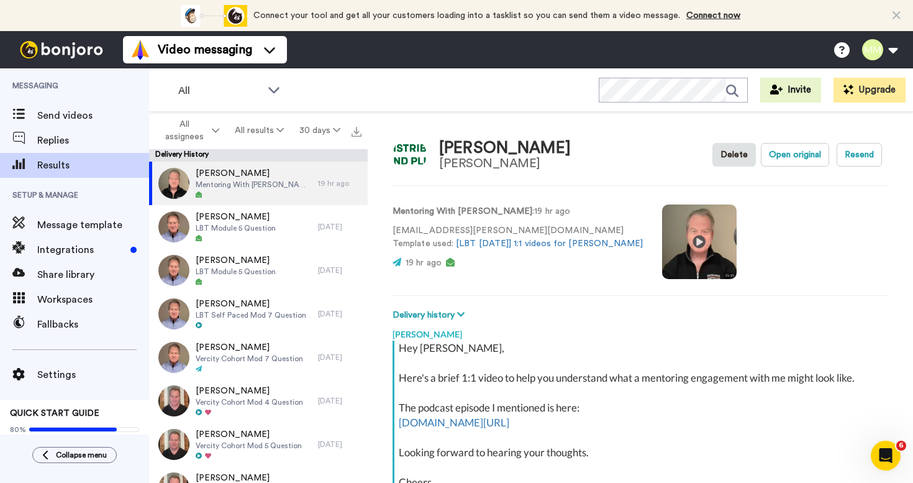
type textarea "x"
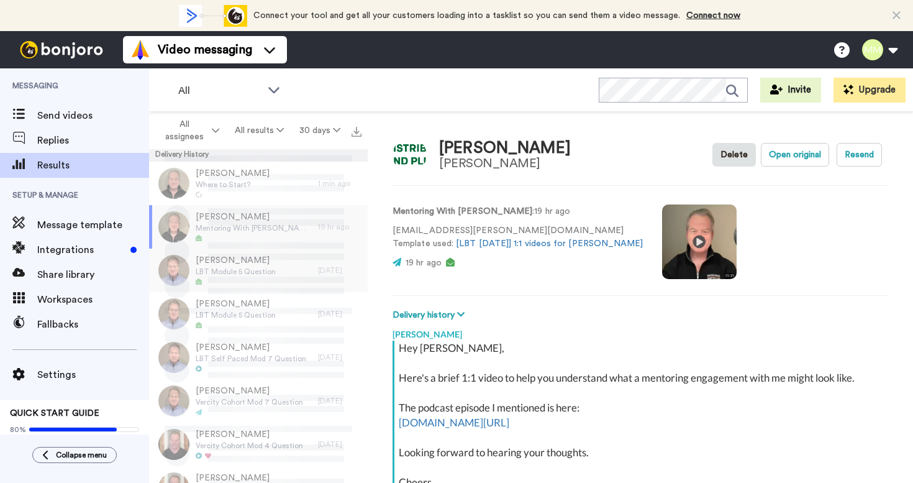
scroll to position [191, 0]
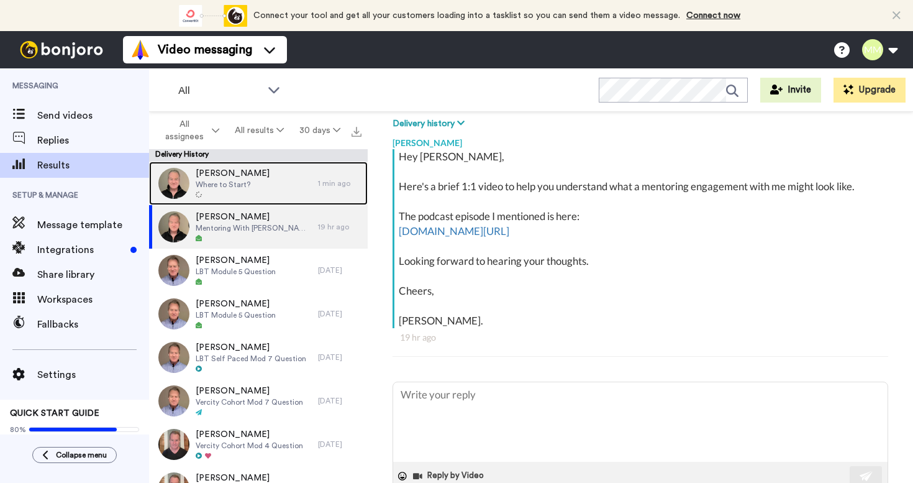
click at [273, 197] on div "Brad Domek Where to Start?" at bounding box center [233, 183] width 169 height 43
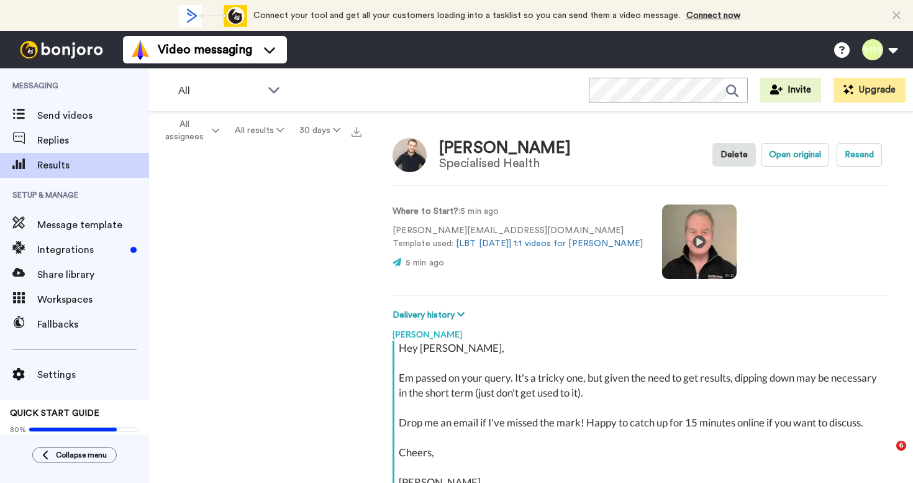
type textarea "x"
